Goal: Find specific page/section: Find specific page/section

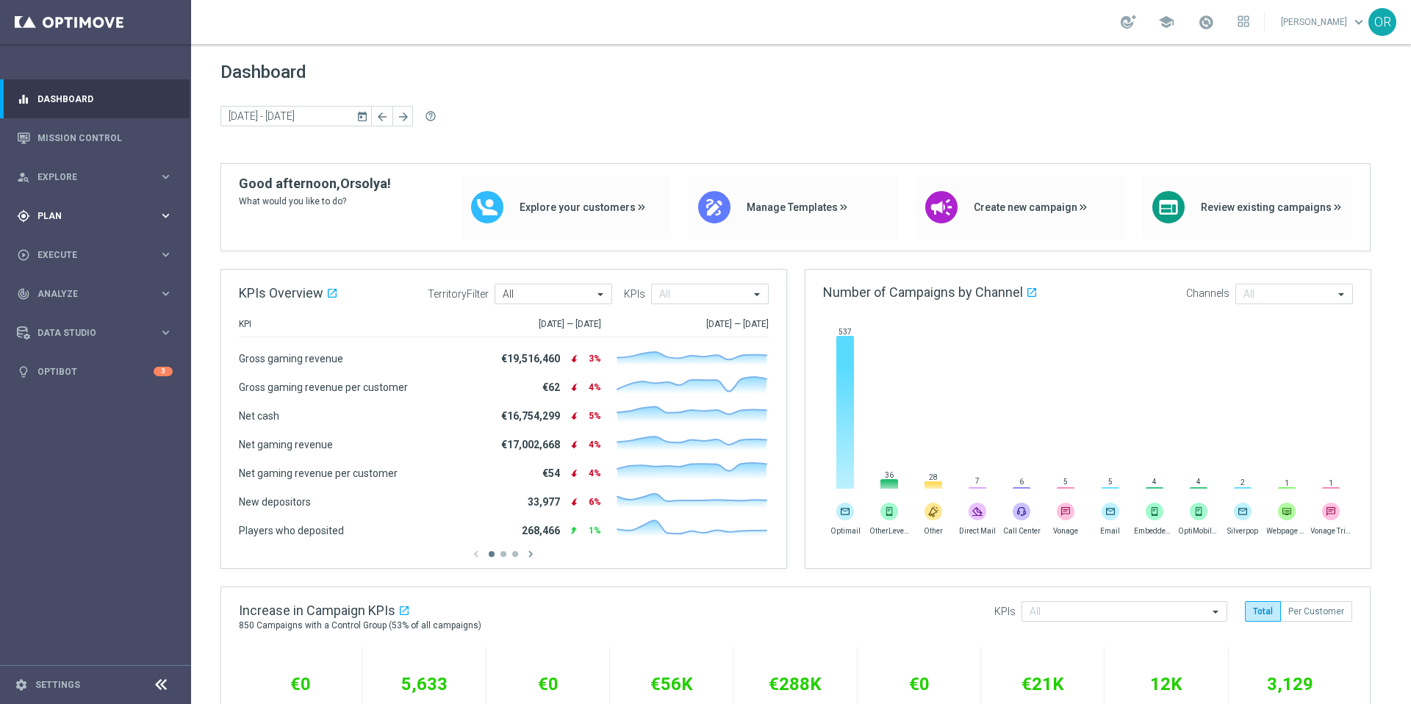
click at [87, 217] on span "Plan" at bounding box center [97, 216] width 121 height 9
click at [82, 288] on span "Templates" at bounding box center [91, 290] width 105 height 9
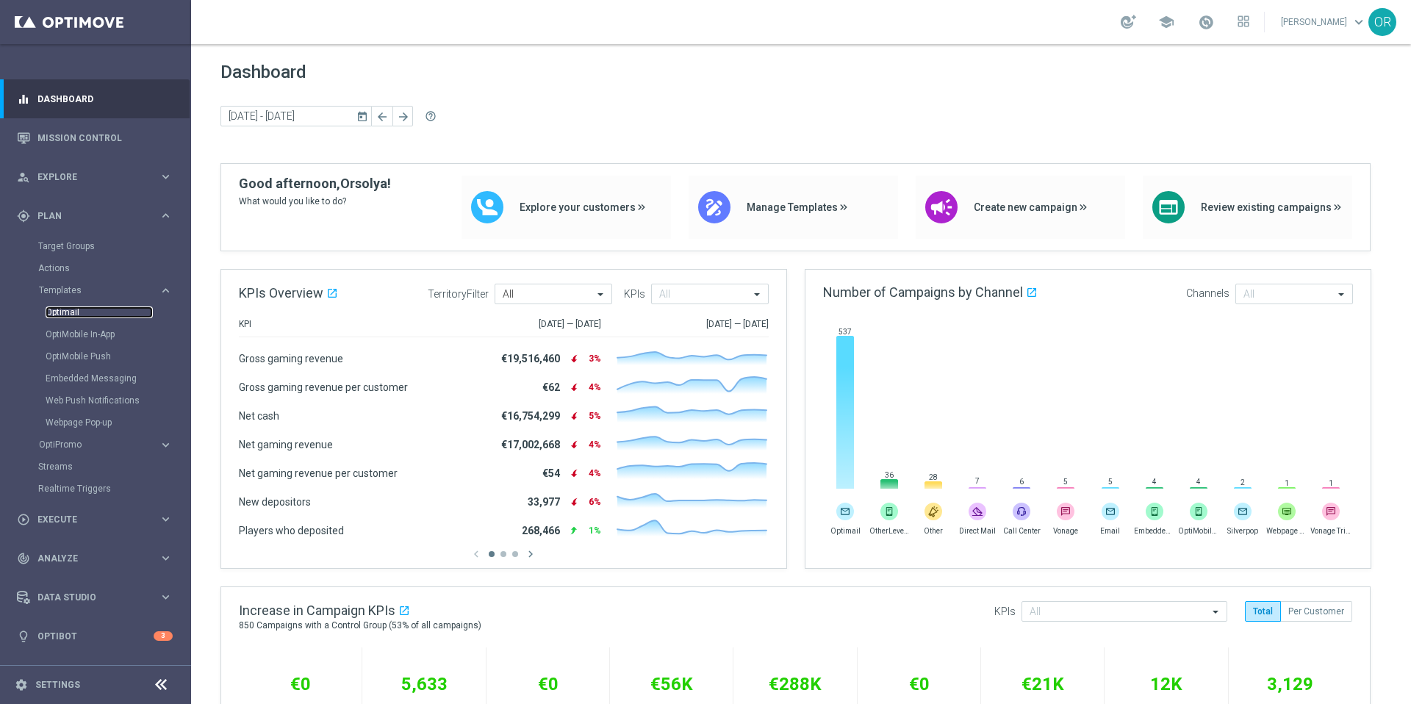
click at [82, 316] on link "Optimail" at bounding box center [99, 312] width 107 height 12
